Goal: Task Accomplishment & Management: Manage account settings

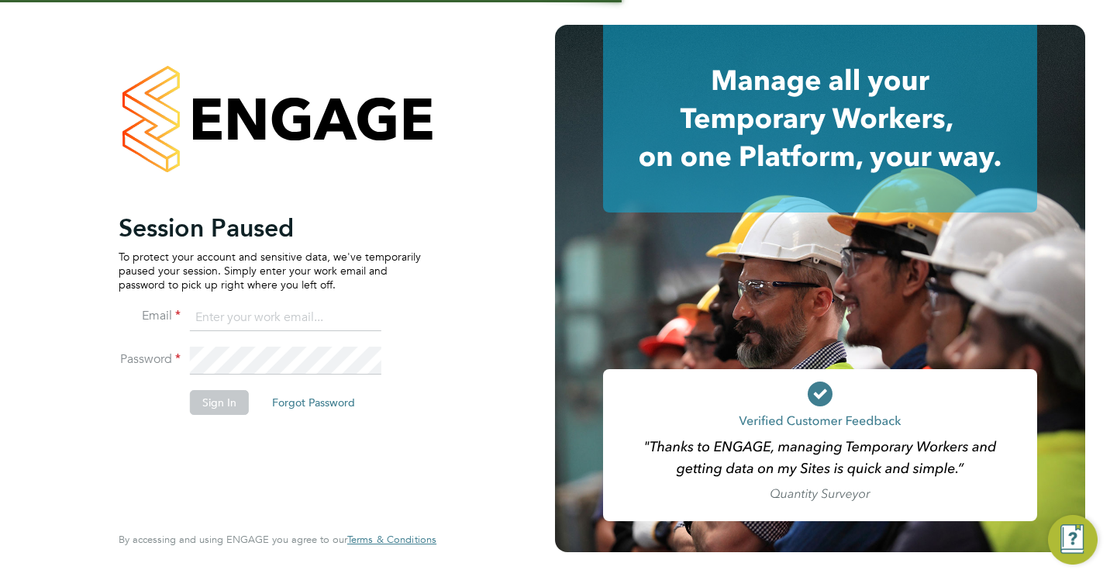
type input "[EMAIL_ADDRESS][DOMAIN_NAME]"
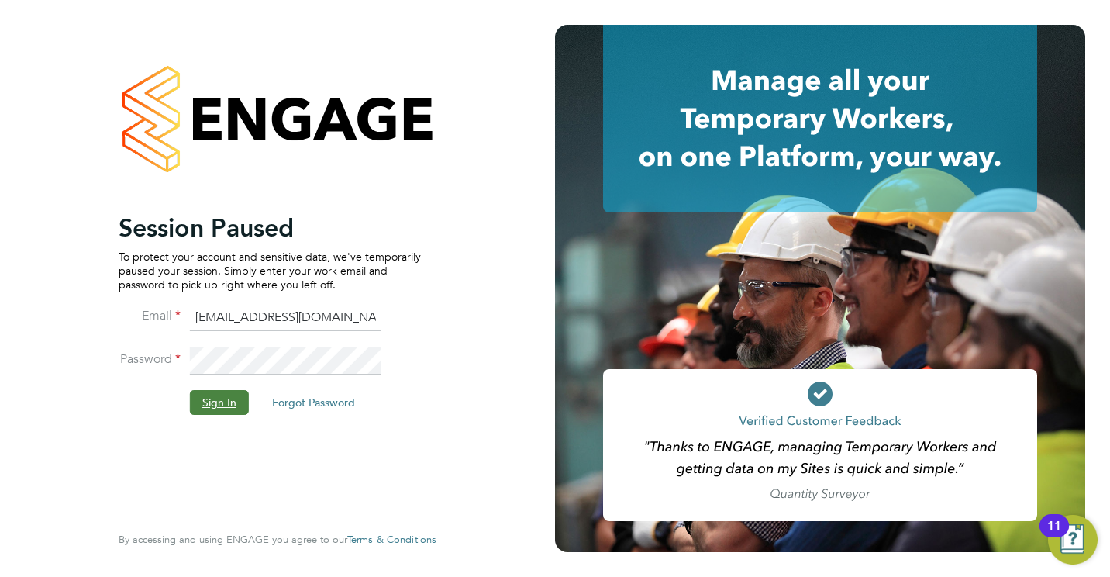
click at [213, 414] on button "Sign In" at bounding box center [219, 402] width 59 height 25
